Goal: Information Seeking & Learning: Learn about a topic

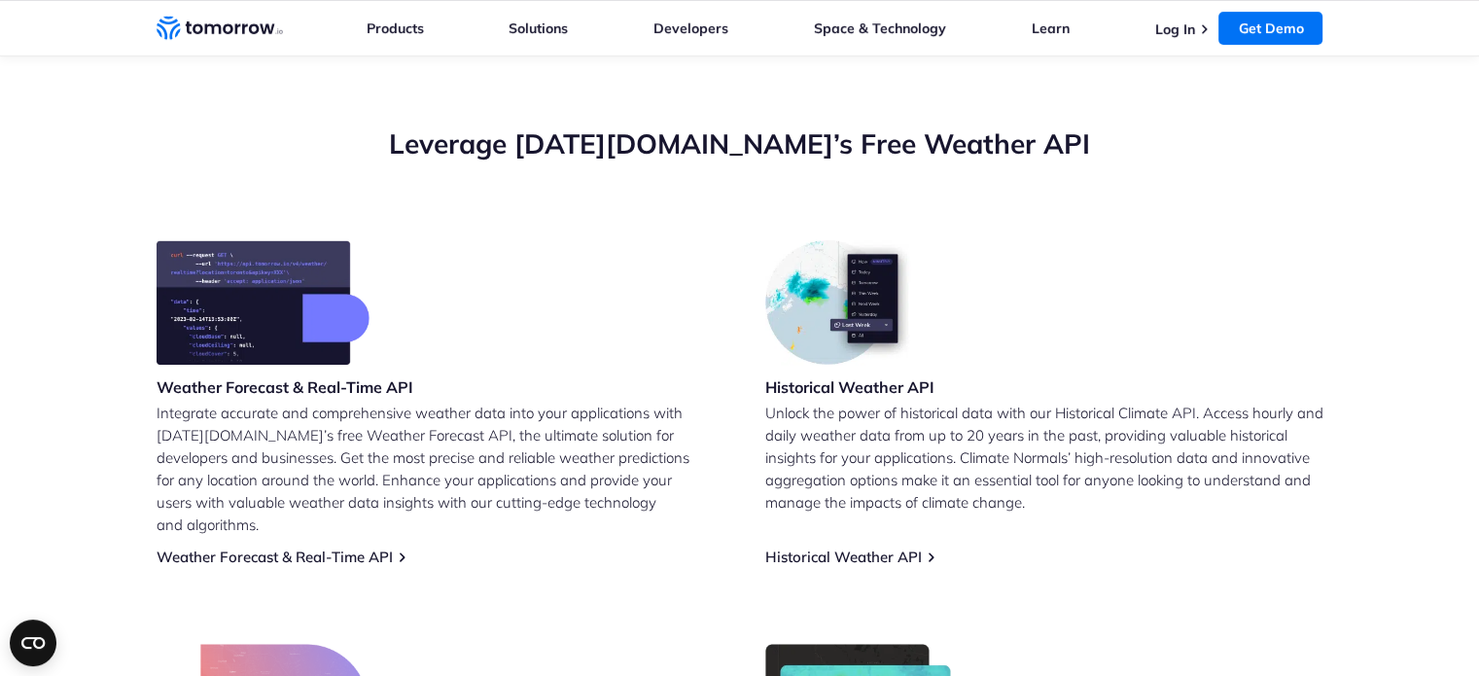
scroll to position [778, 0]
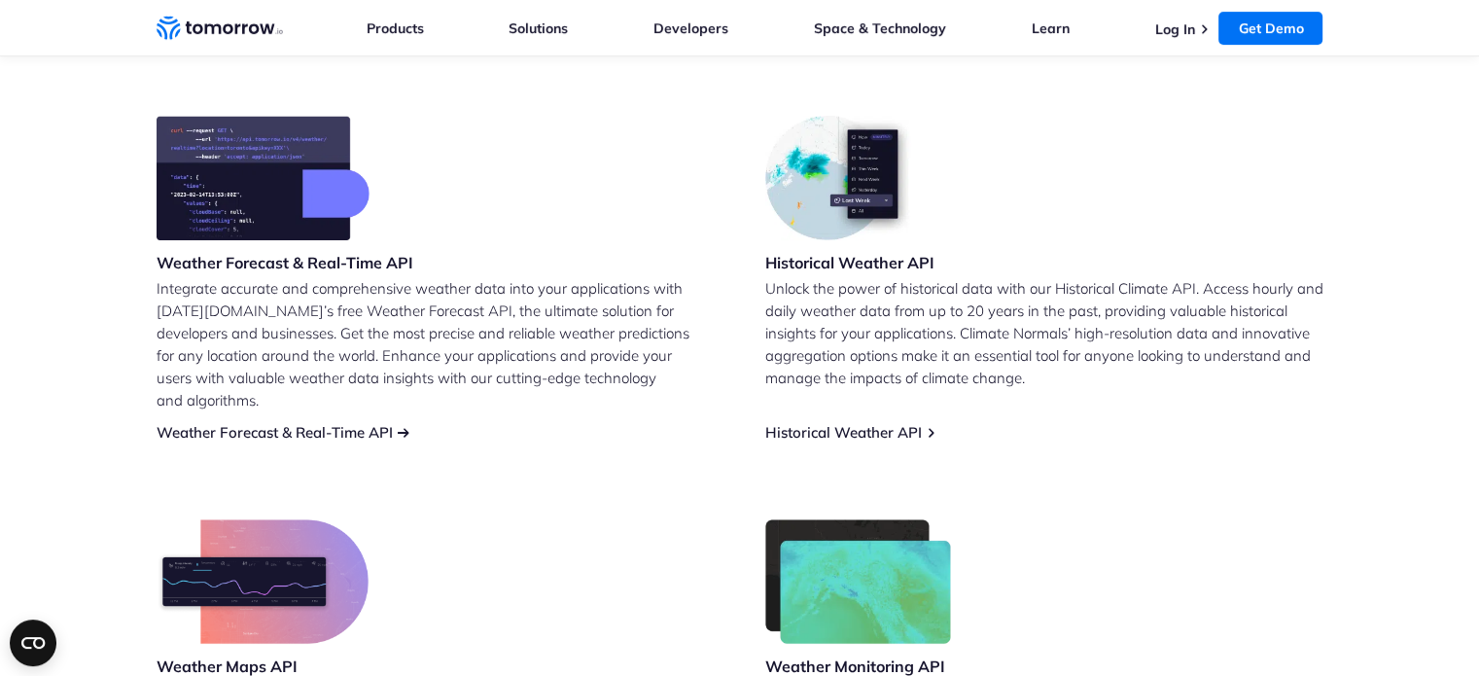
click at [348, 423] on link "Weather Forecast & Real-Time API" at bounding box center [275, 432] width 236 height 18
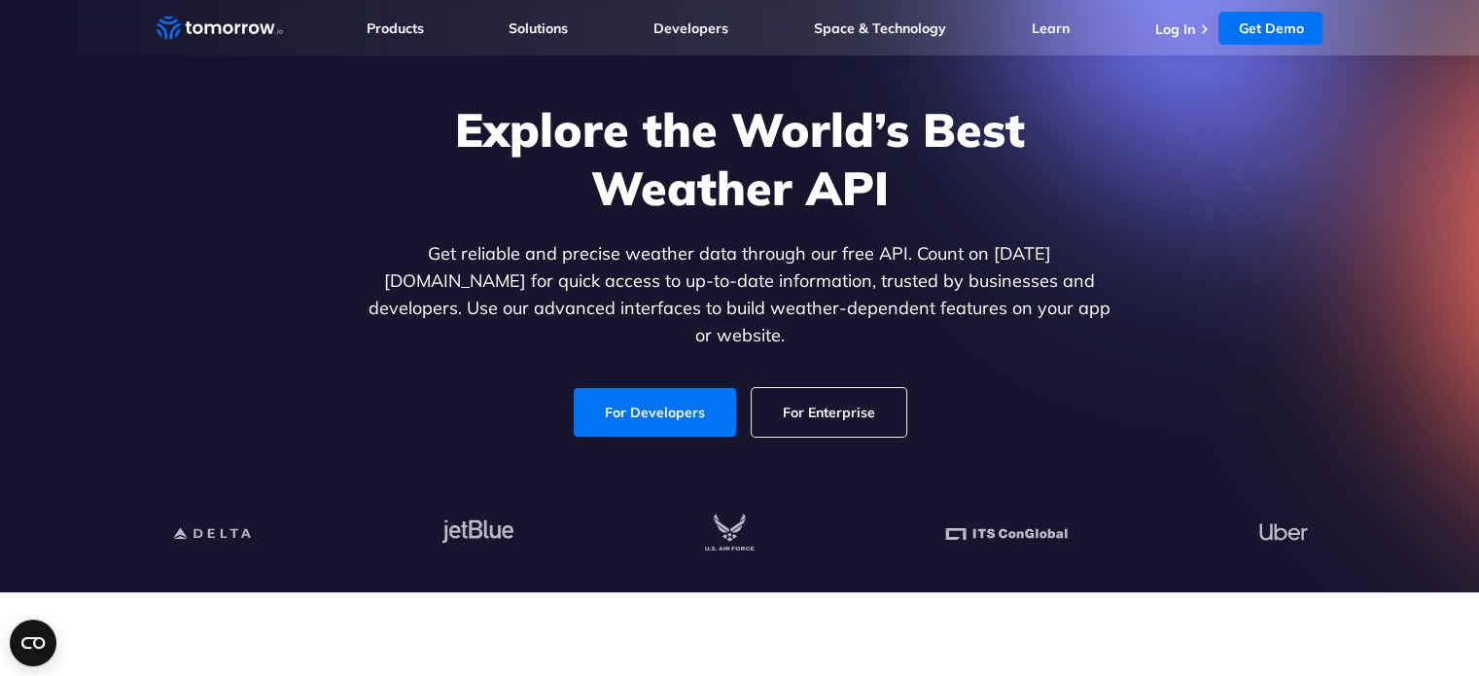
scroll to position [97, 0]
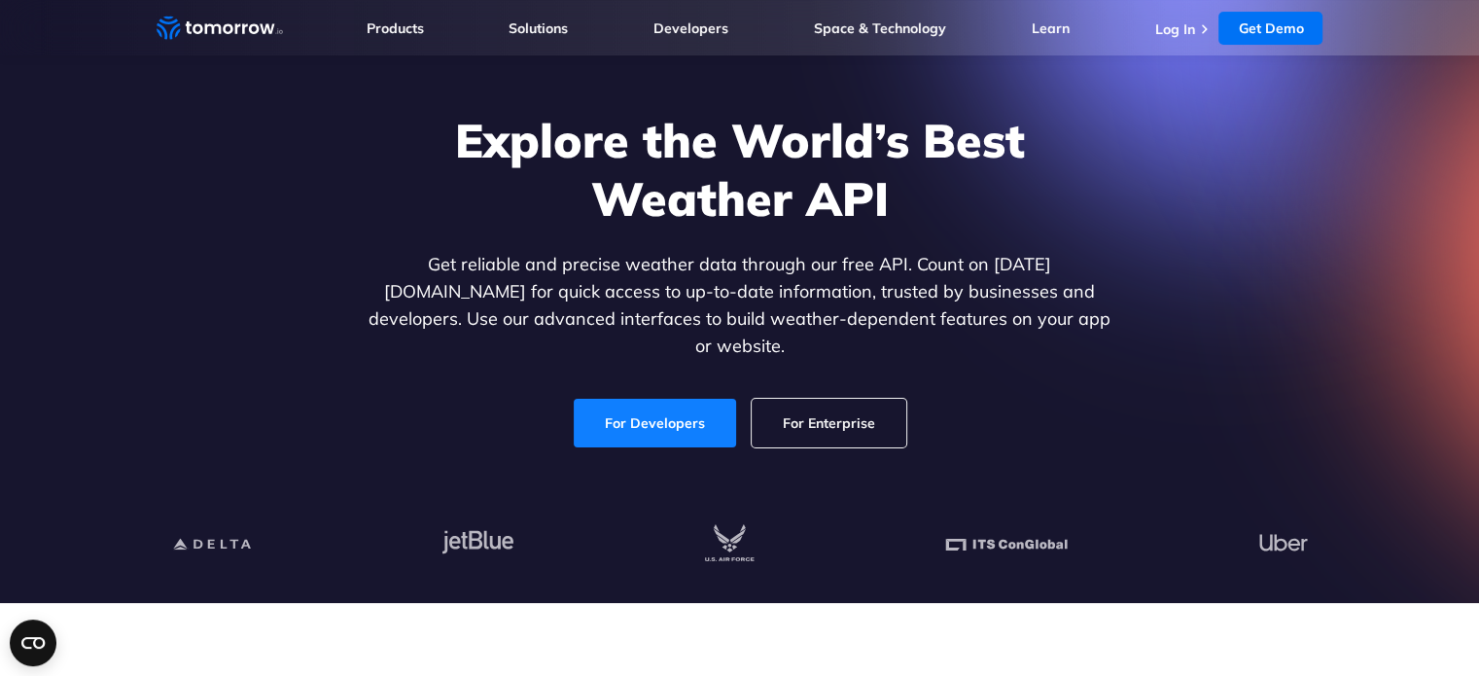
click at [620, 416] on link "For Developers" at bounding box center [654, 423] width 162 height 49
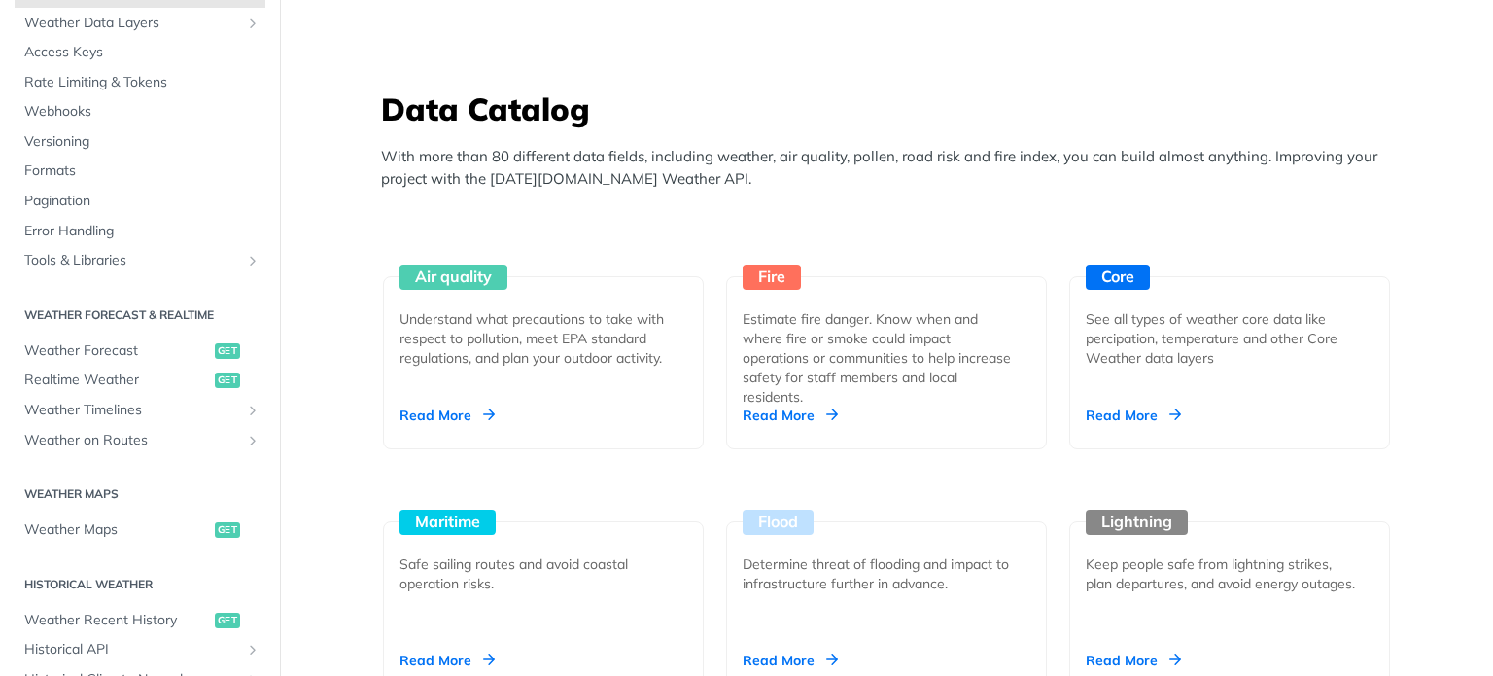
scroll to position [97, 0]
